Goal: Task Accomplishment & Management: Use online tool/utility

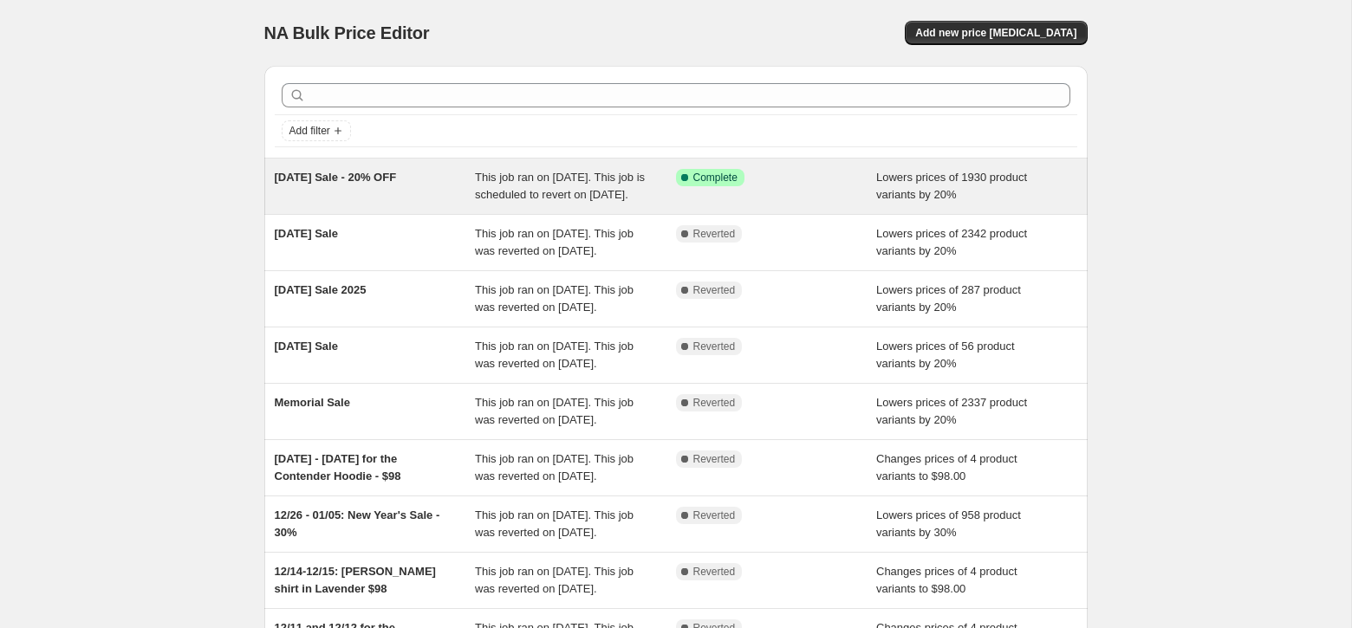
click at [509, 201] on span "This job ran on [DATE]. This job is scheduled to revert on [DATE]." at bounding box center [560, 186] width 170 height 30
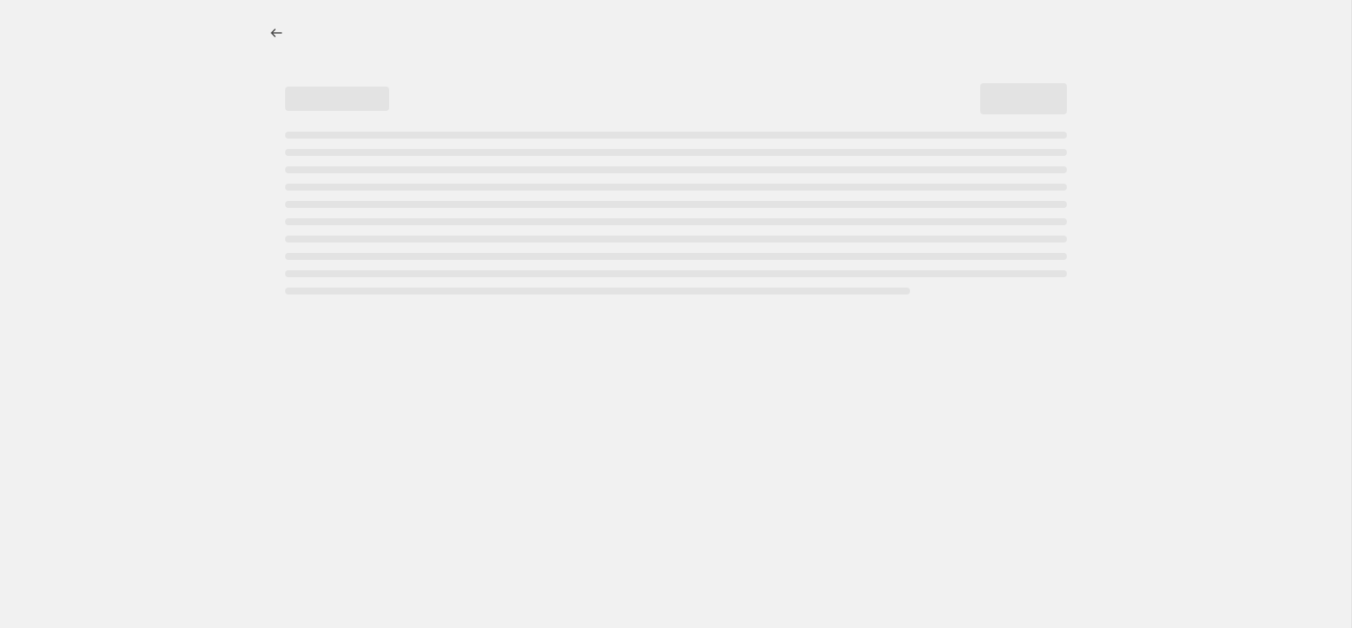
select select "percentage"
select select "collection"
select select "not_equal"
select select "collection"
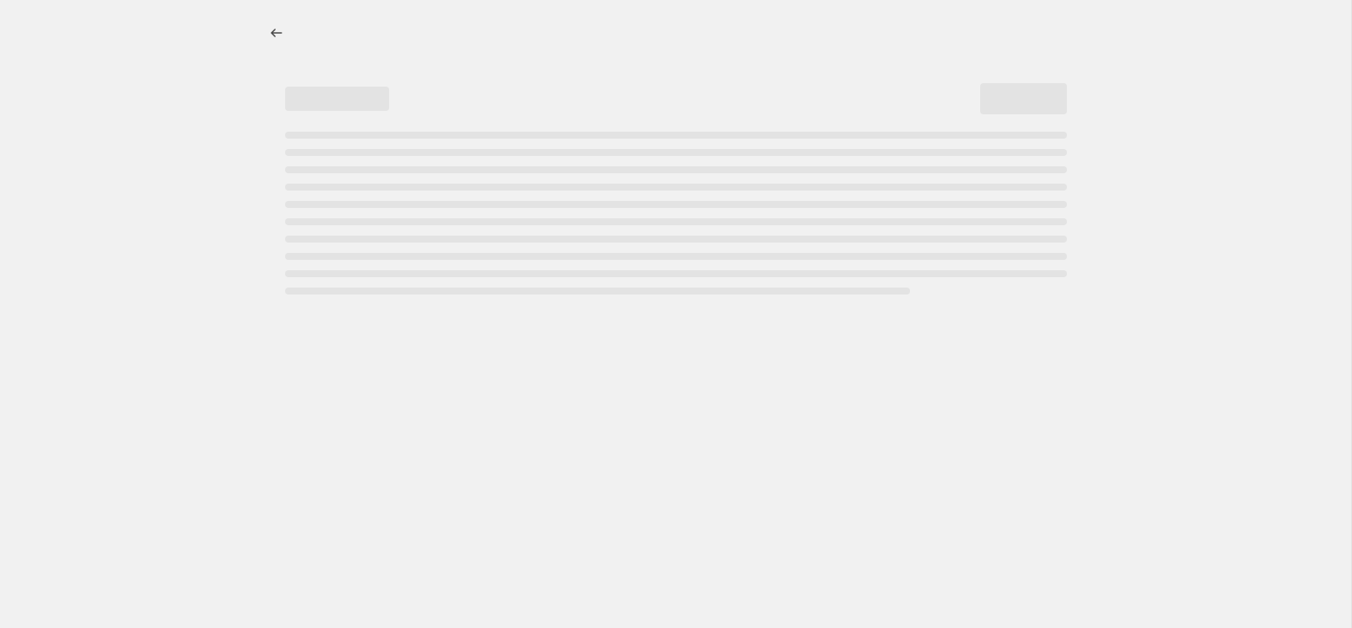
select select "not_equal"
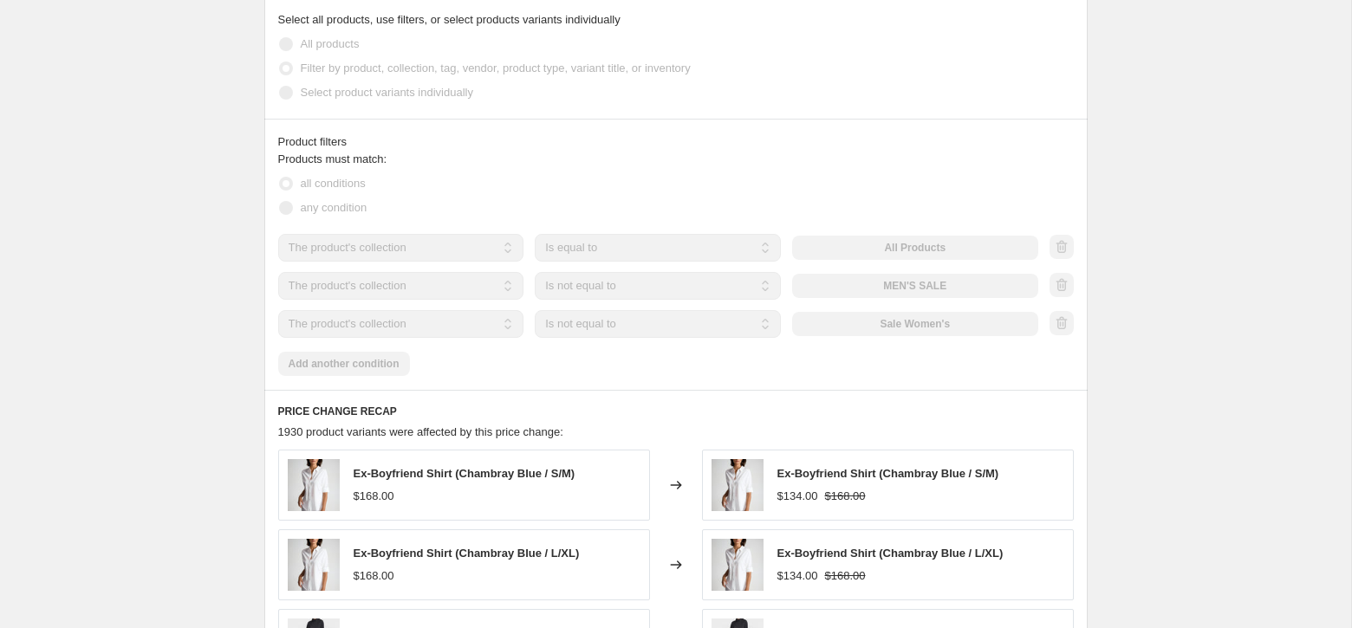
scroll to position [1017, 0]
